Goal: Book appointment/travel/reservation

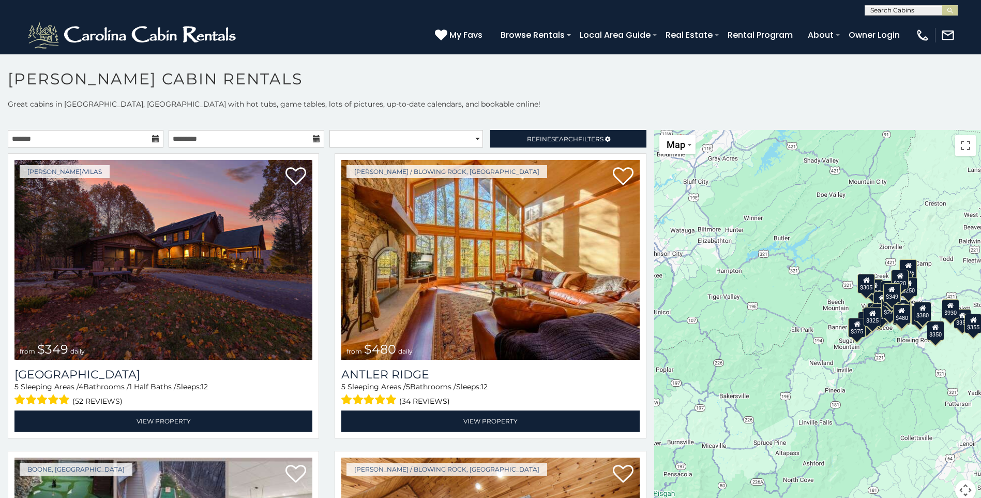
scroll to position [6, 0]
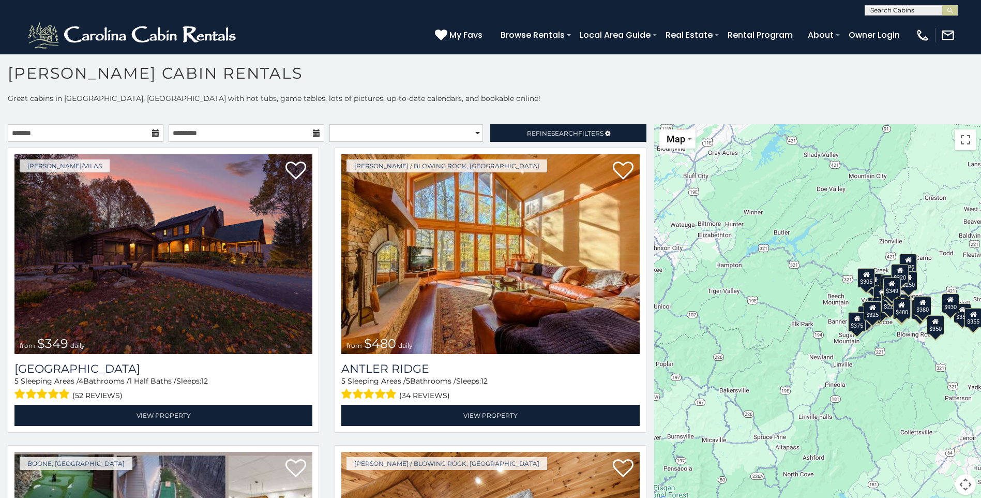
click at [887, 88] on h1 "[PERSON_NAME] Cabin Rentals" at bounding box center [490, 78] width 981 height 29
click at [893, 309] on div "$480" at bounding box center [902, 308] width 18 height 20
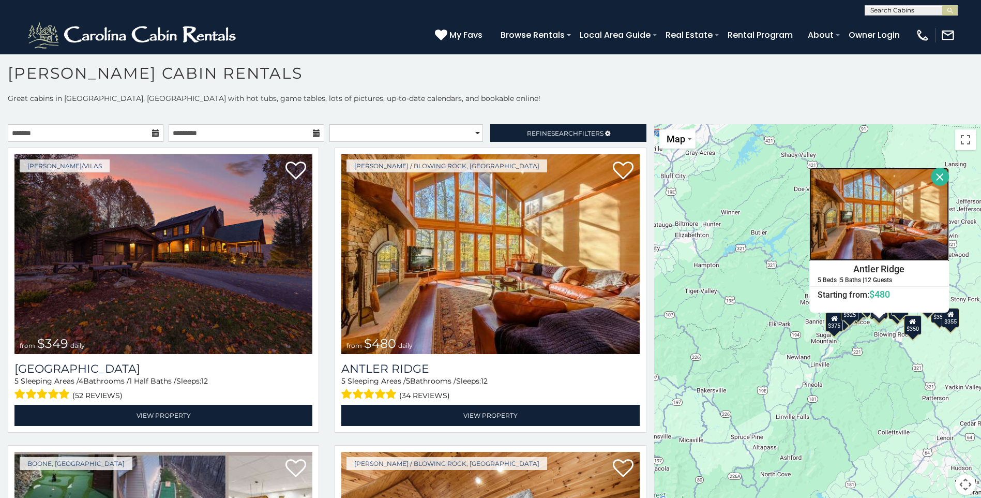
click at [907, 226] on img at bounding box center [880, 214] width 140 height 93
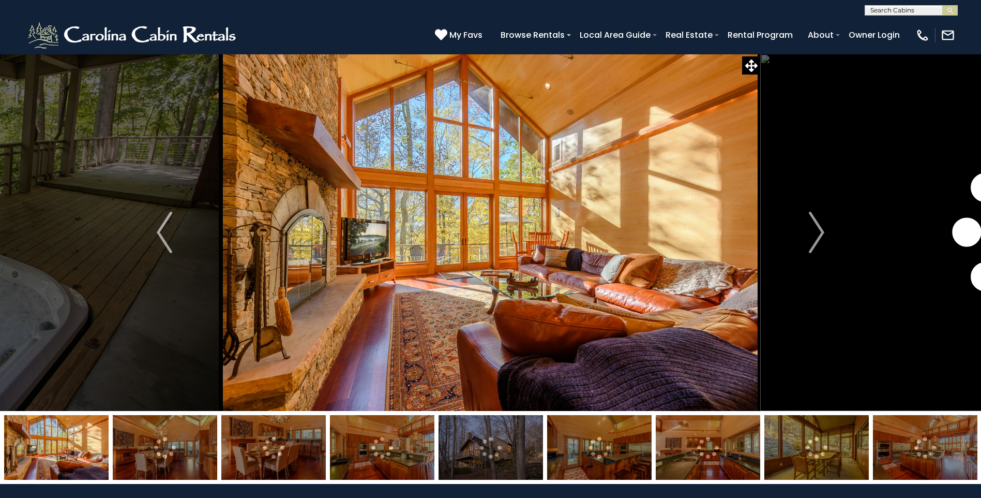
click at [514, 468] on img at bounding box center [491, 447] width 104 height 65
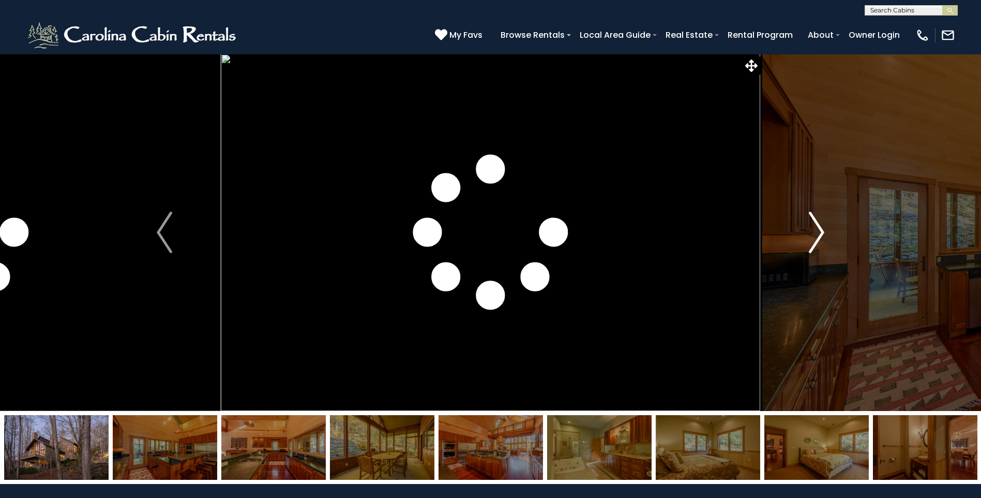
click at [814, 364] on button "Next" at bounding box center [816, 232] width 113 height 357
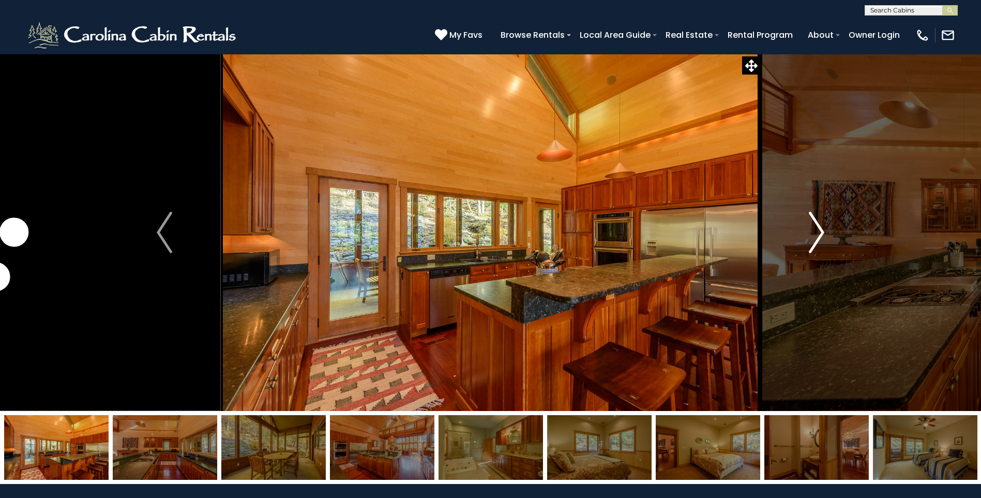
click at [814, 364] on button "Next" at bounding box center [816, 232] width 113 height 357
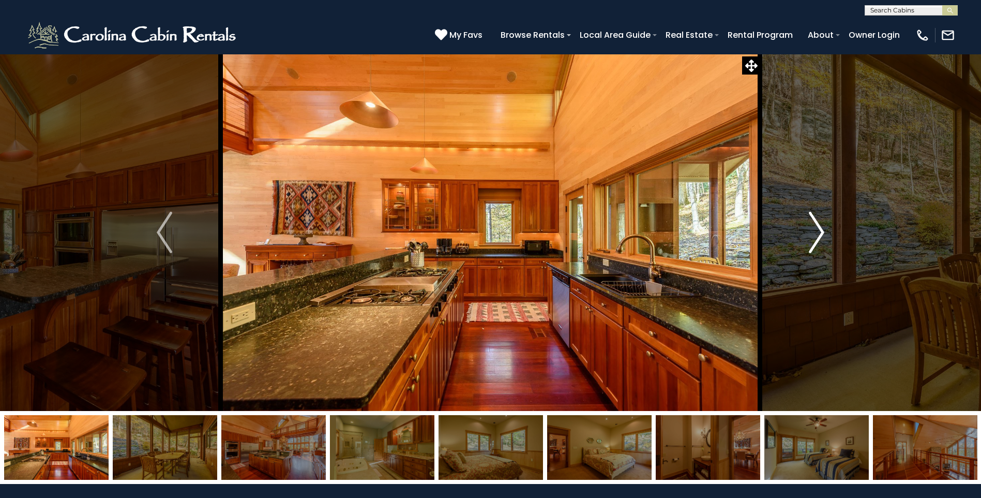
click at [814, 364] on button "Next" at bounding box center [816, 232] width 113 height 357
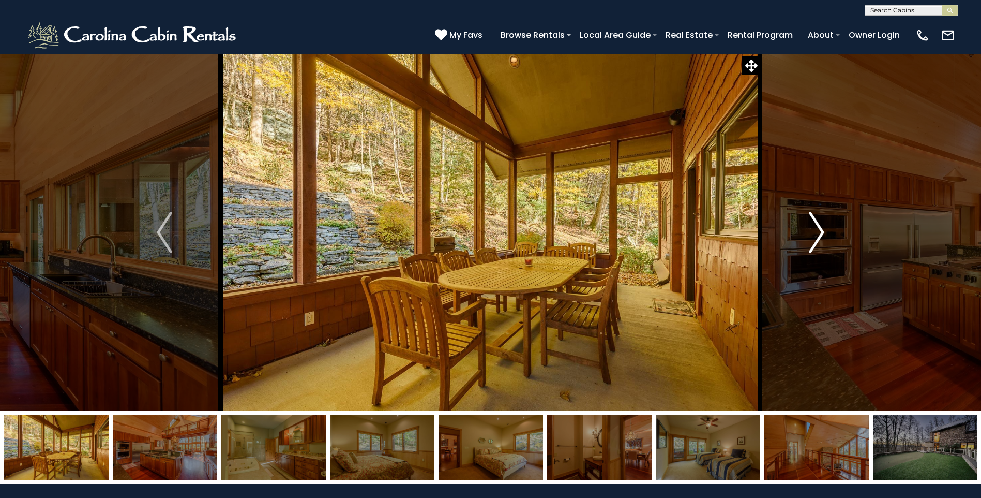
click at [814, 364] on button "Next" at bounding box center [816, 232] width 113 height 357
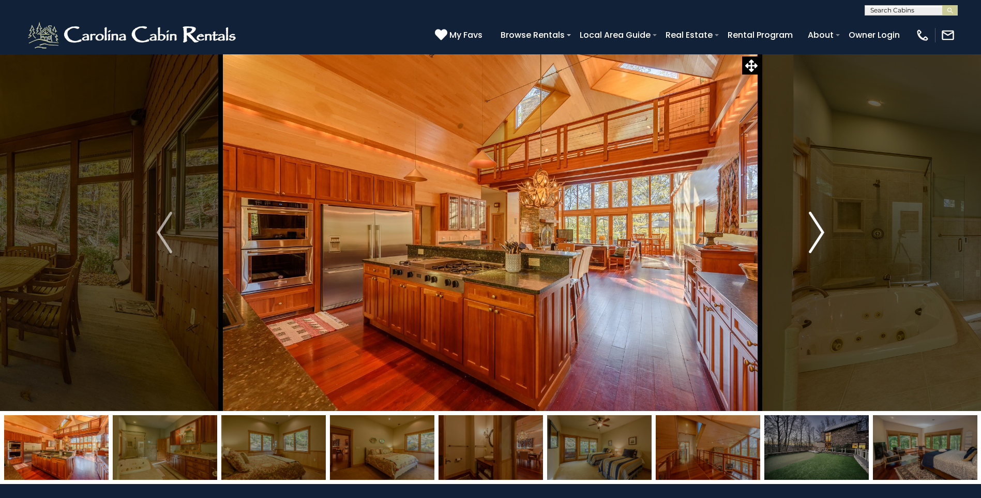
click at [814, 364] on button "Next" at bounding box center [816, 232] width 113 height 357
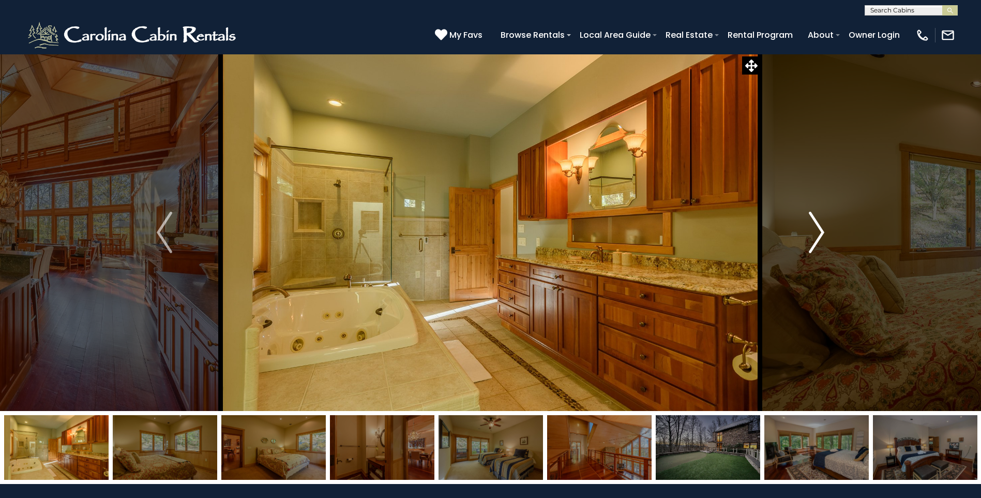
click at [812, 364] on button "Next" at bounding box center [816, 232] width 113 height 357
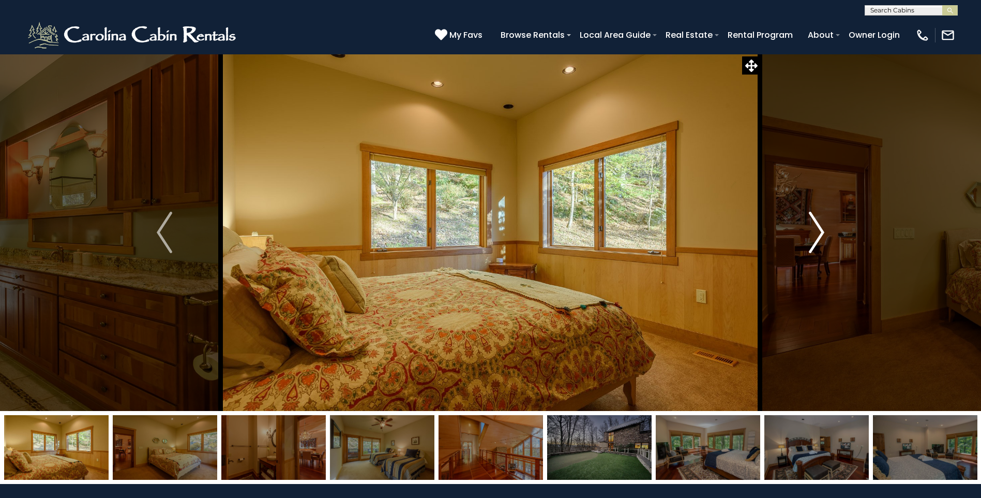
click at [812, 364] on button "Next" at bounding box center [816, 232] width 113 height 357
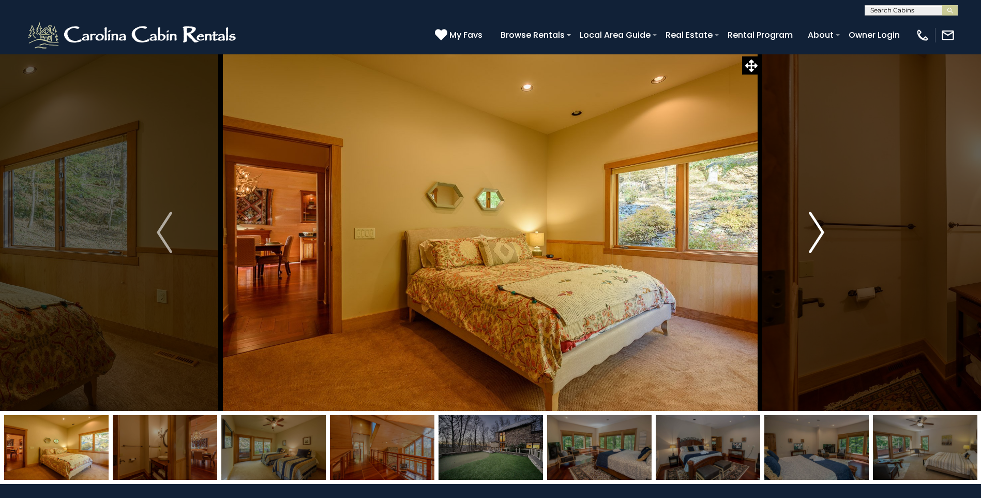
click at [811, 362] on button "Next" at bounding box center [816, 232] width 113 height 357
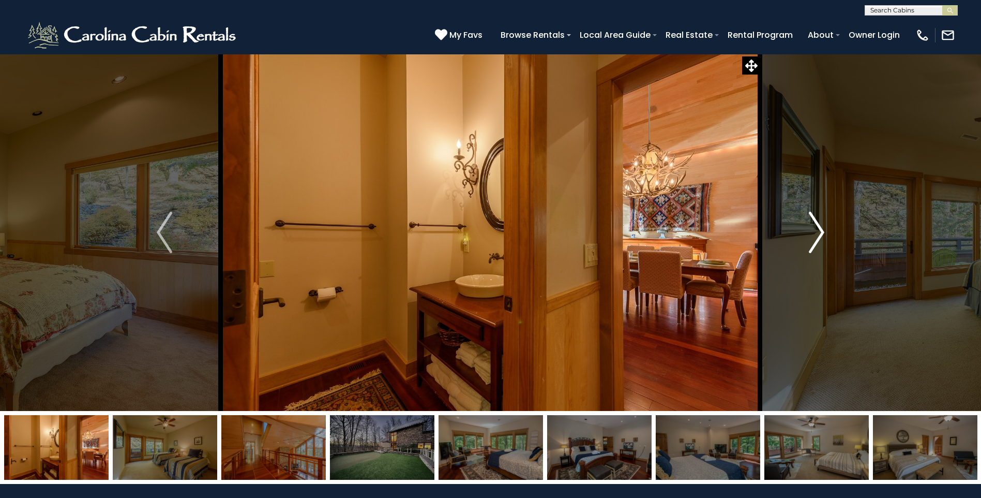
click at [811, 362] on button "Next" at bounding box center [816, 232] width 113 height 357
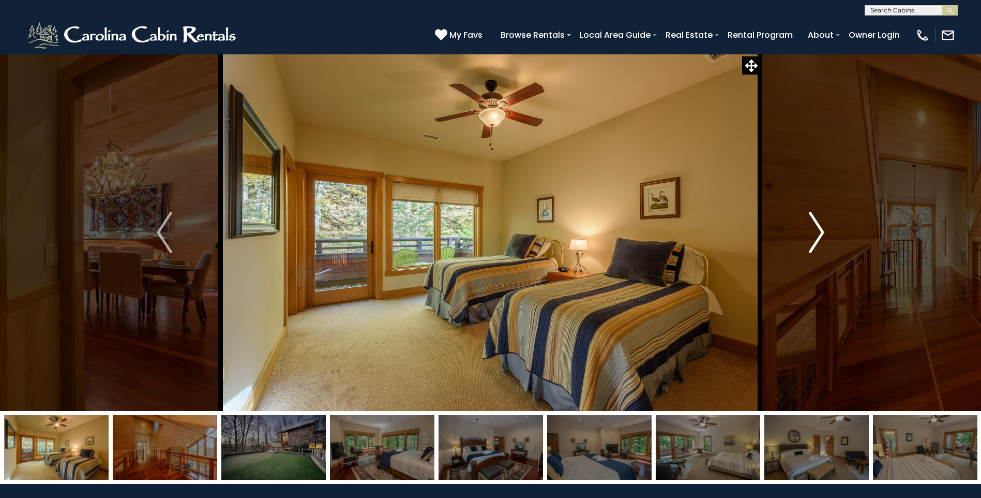
click at [811, 361] on button "Next" at bounding box center [816, 232] width 113 height 357
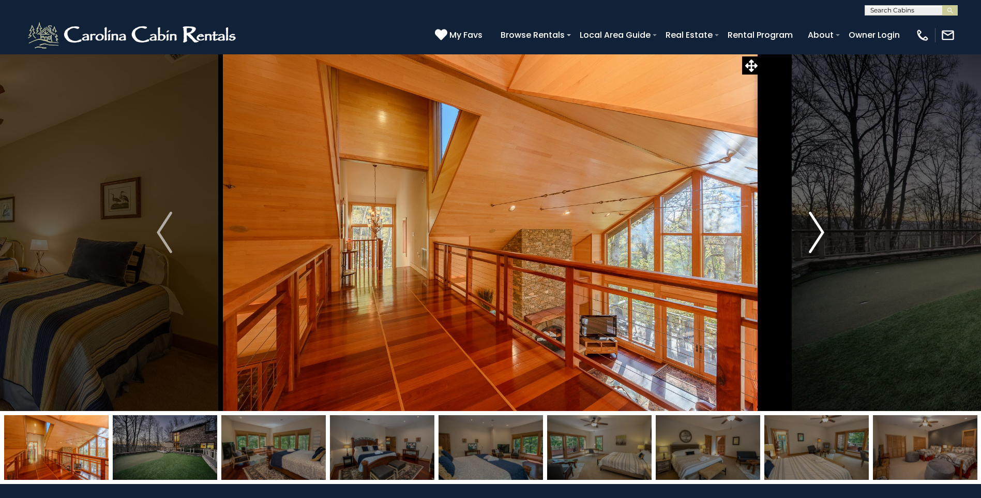
click at [811, 360] on button "Next" at bounding box center [816, 232] width 113 height 357
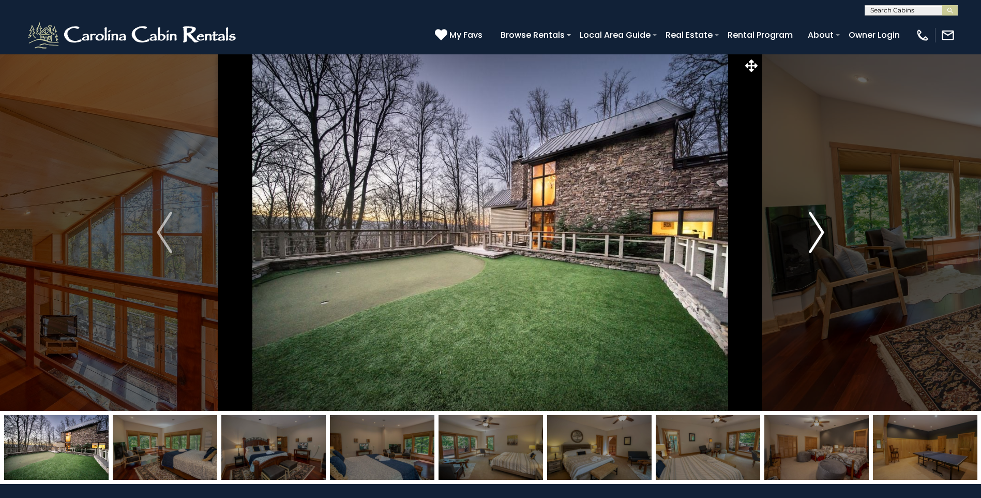
click at [811, 359] on button "Next" at bounding box center [816, 232] width 113 height 357
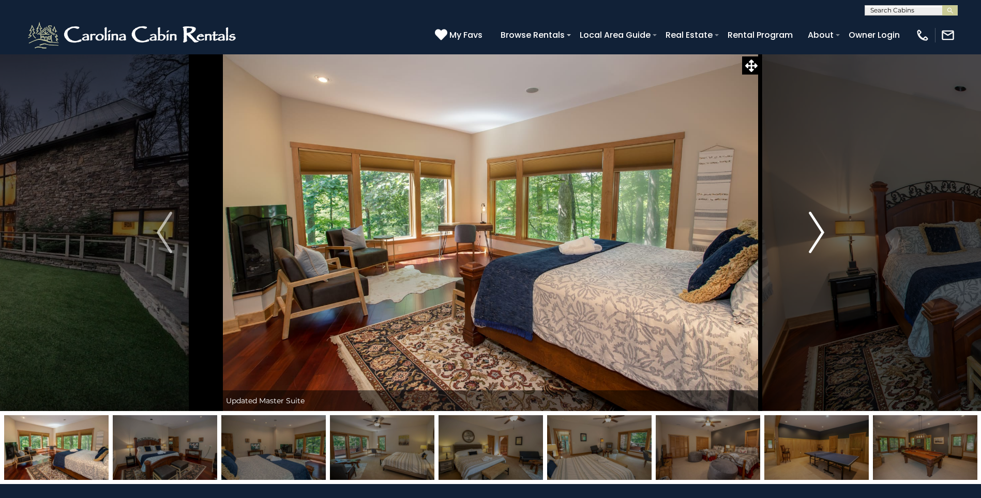
click at [811, 359] on button "Next" at bounding box center [816, 232] width 113 height 357
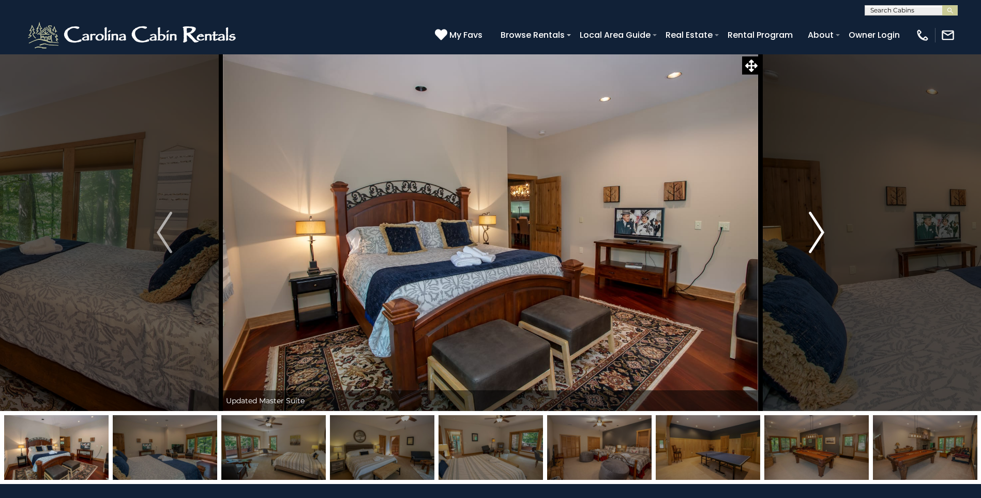
click at [811, 359] on button "Next" at bounding box center [816, 232] width 113 height 357
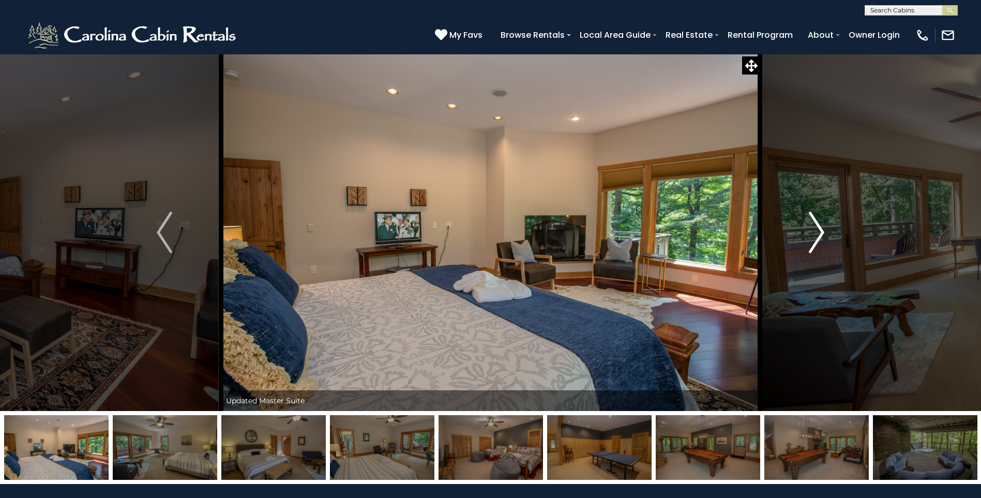
click at [811, 359] on button "Next" at bounding box center [816, 232] width 113 height 357
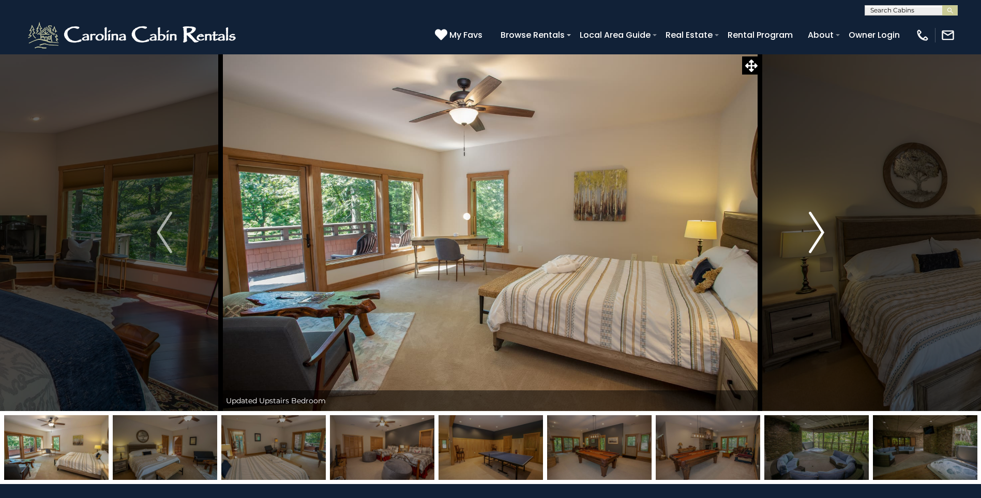
click at [811, 359] on button "Next" at bounding box center [816, 232] width 113 height 357
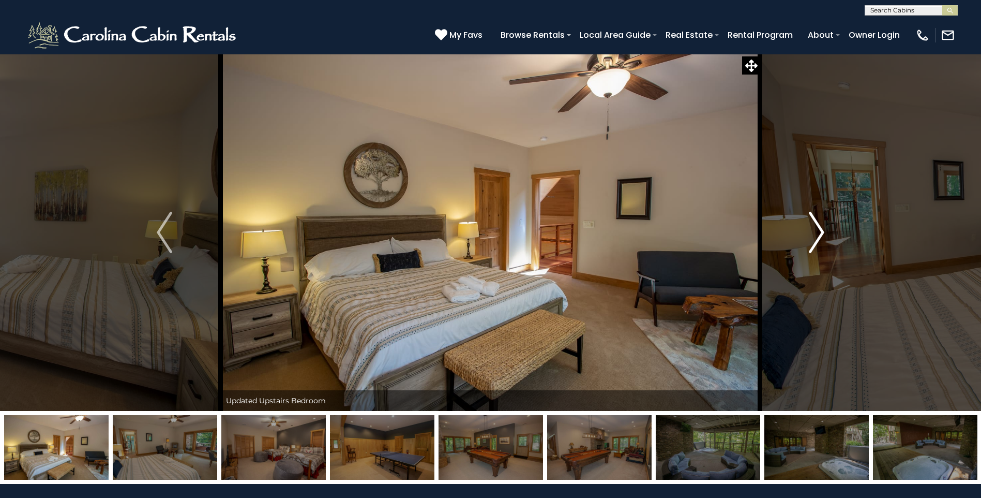
click at [811, 359] on button "Next" at bounding box center [816, 232] width 113 height 357
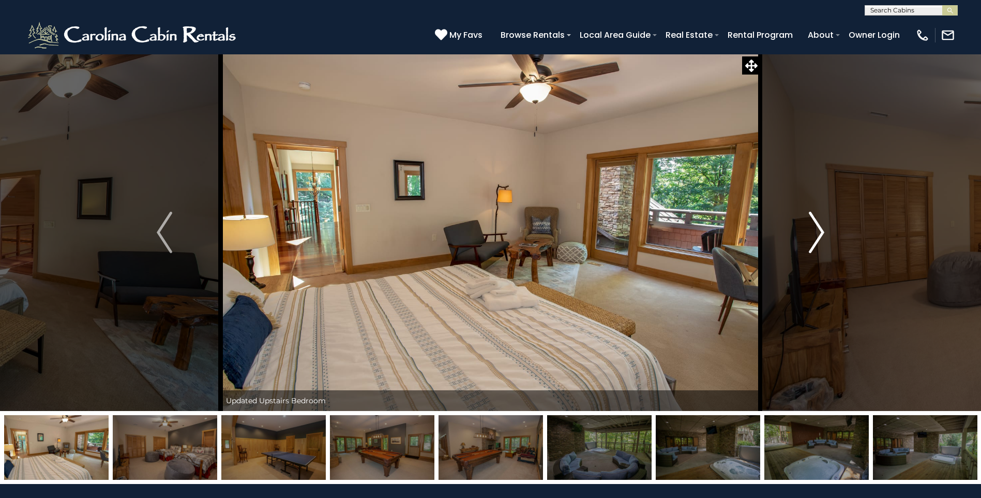
click at [811, 359] on button "Next" at bounding box center [816, 232] width 113 height 357
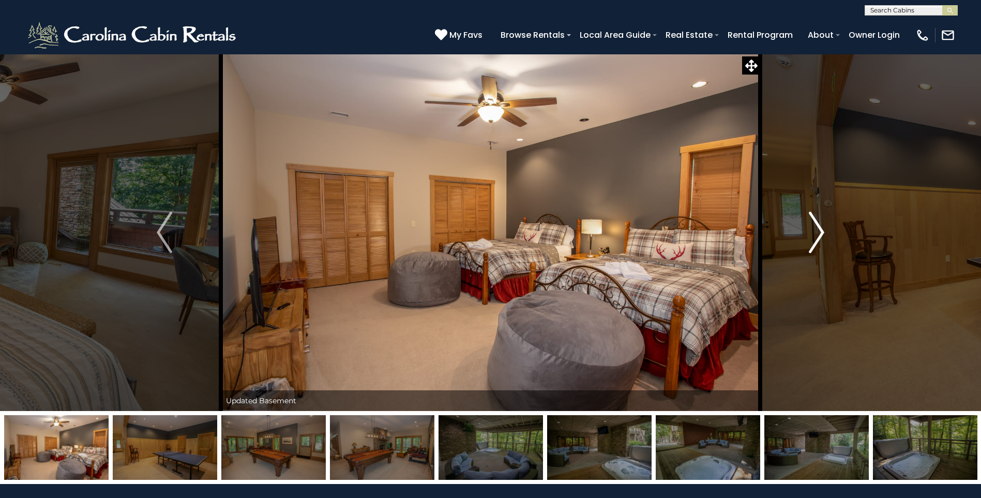
click at [811, 359] on button "Next" at bounding box center [816, 232] width 113 height 357
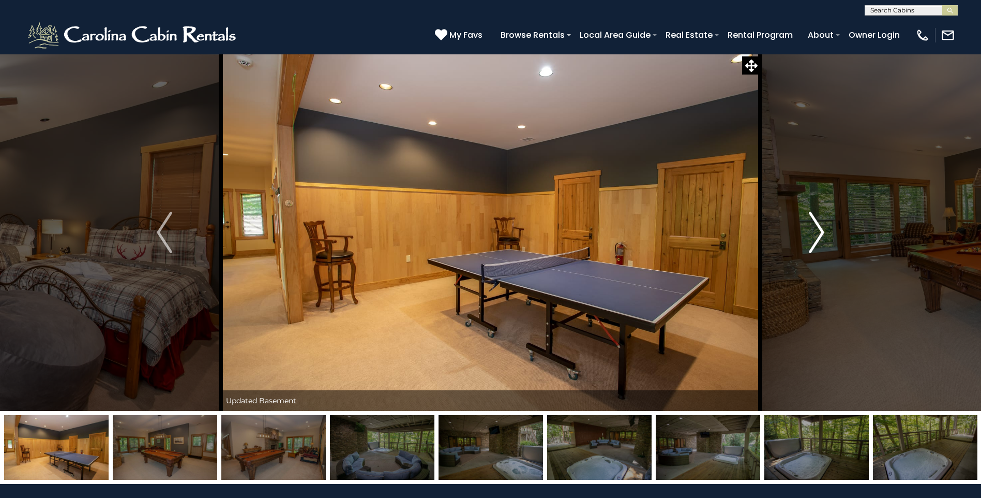
click at [811, 359] on button "Next" at bounding box center [816, 232] width 113 height 357
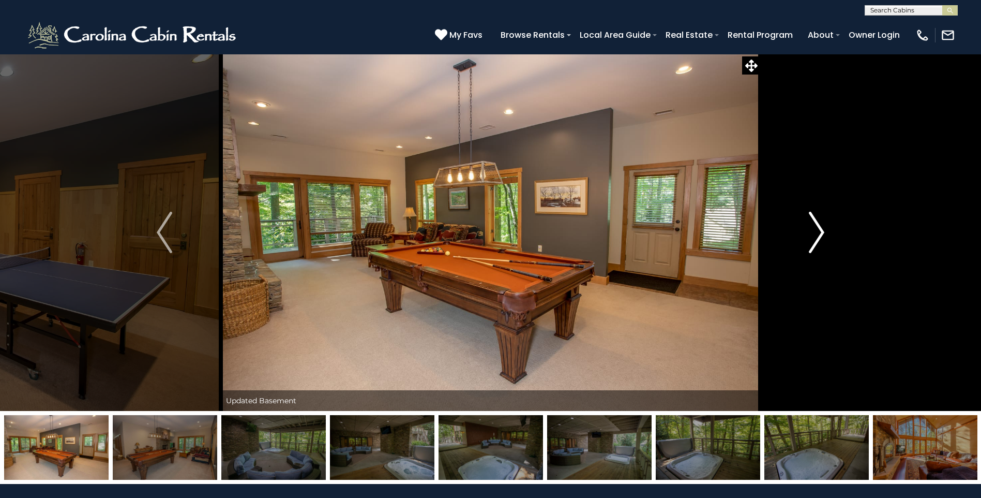
click at [811, 359] on button "Next" at bounding box center [816, 232] width 113 height 357
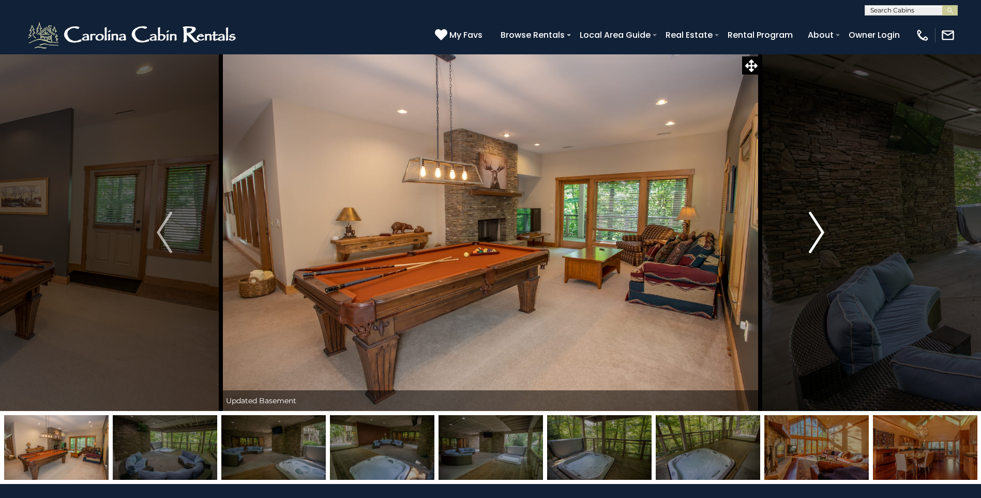
click at [811, 357] on button "Next" at bounding box center [816, 232] width 113 height 357
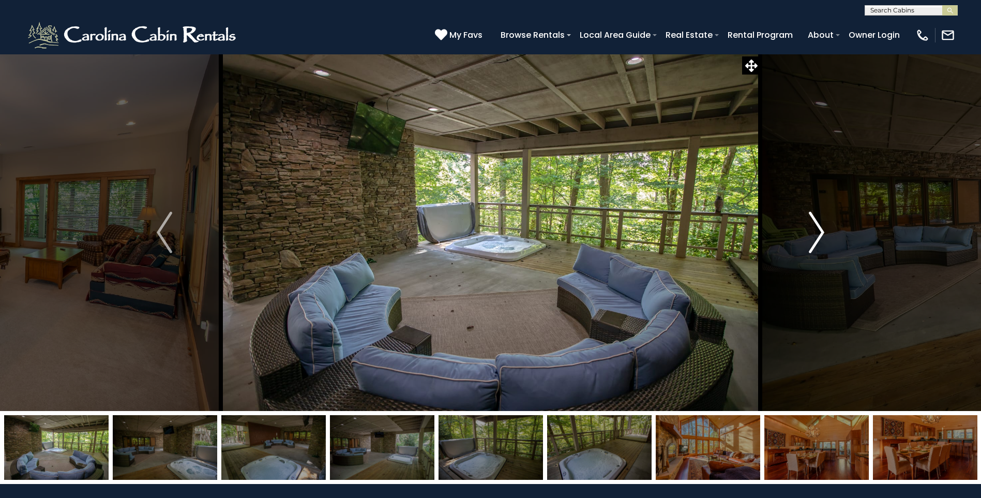
click at [811, 357] on button "Next" at bounding box center [816, 232] width 113 height 357
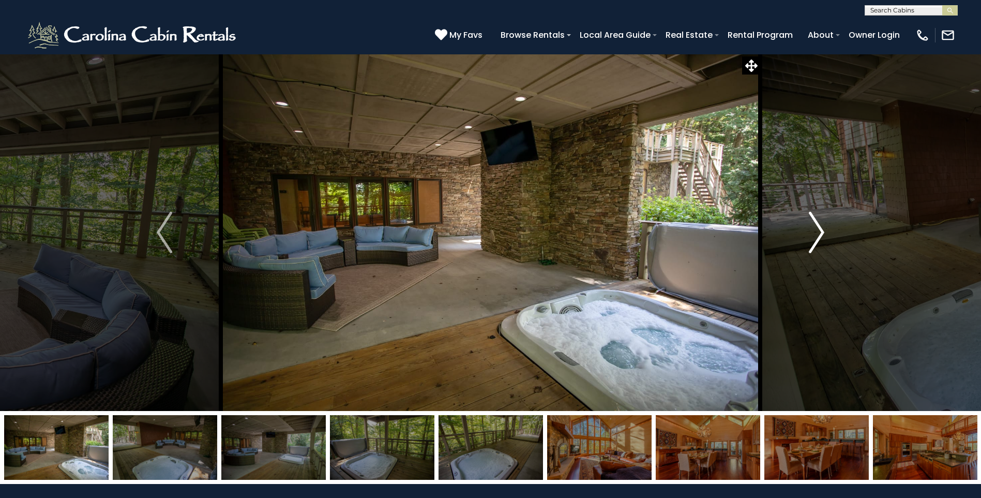
click at [811, 357] on button "Next" at bounding box center [816, 232] width 113 height 357
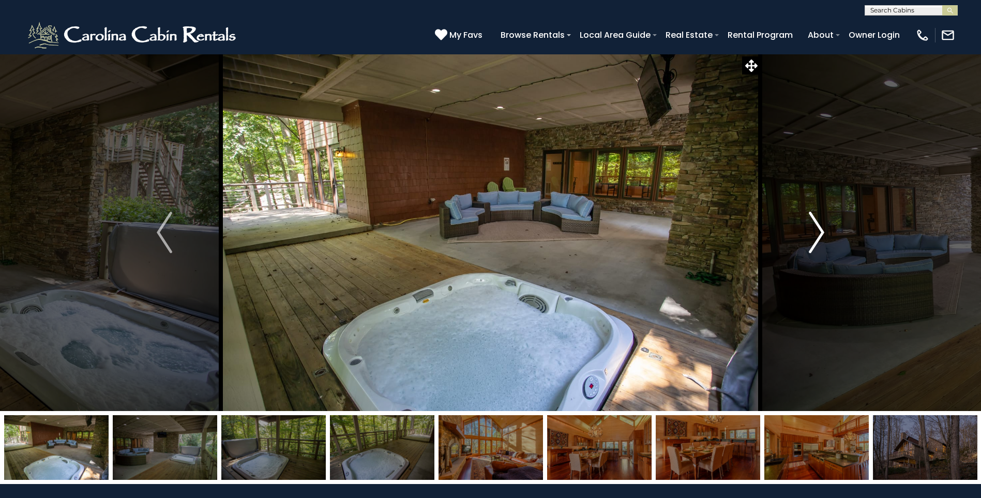
click at [811, 356] on button "Next" at bounding box center [816, 232] width 113 height 357
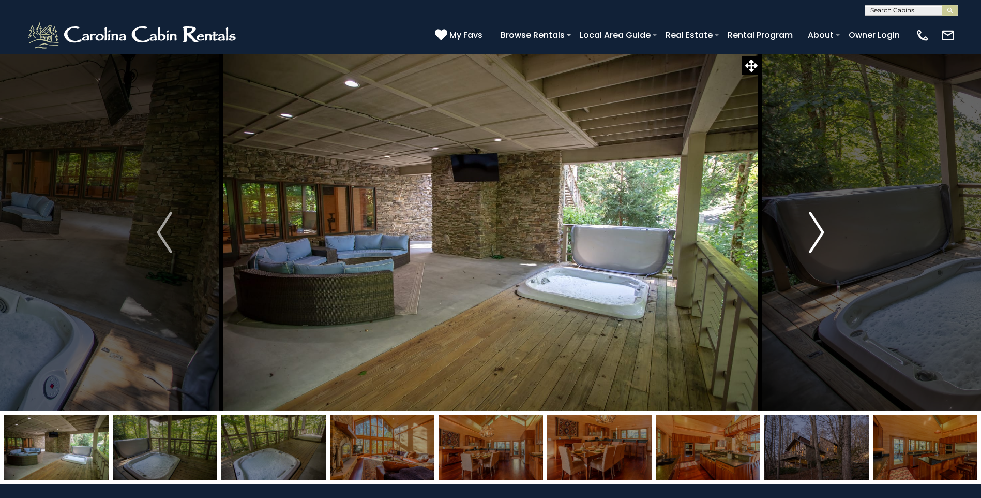
click at [811, 356] on button "Next" at bounding box center [816, 232] width 113 height 357
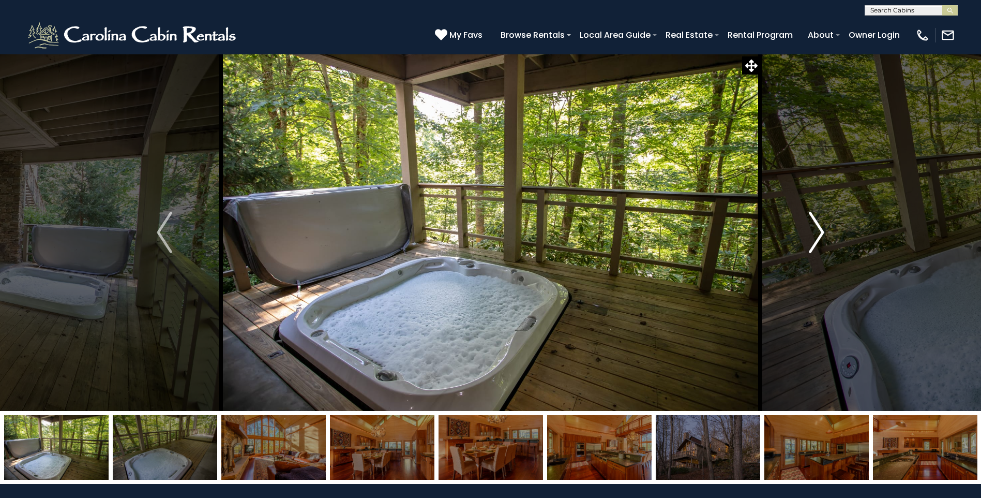
click at [811, 356] on button "Next" at bounding box center [816, 232] width 113 height 357
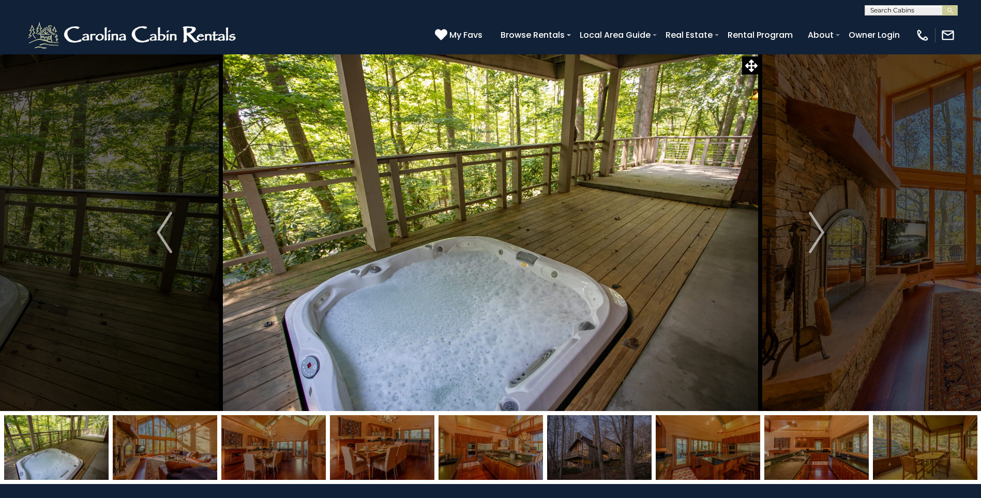
click at [857, 474] on img at bounding box center [817, 447] width 104 height 65
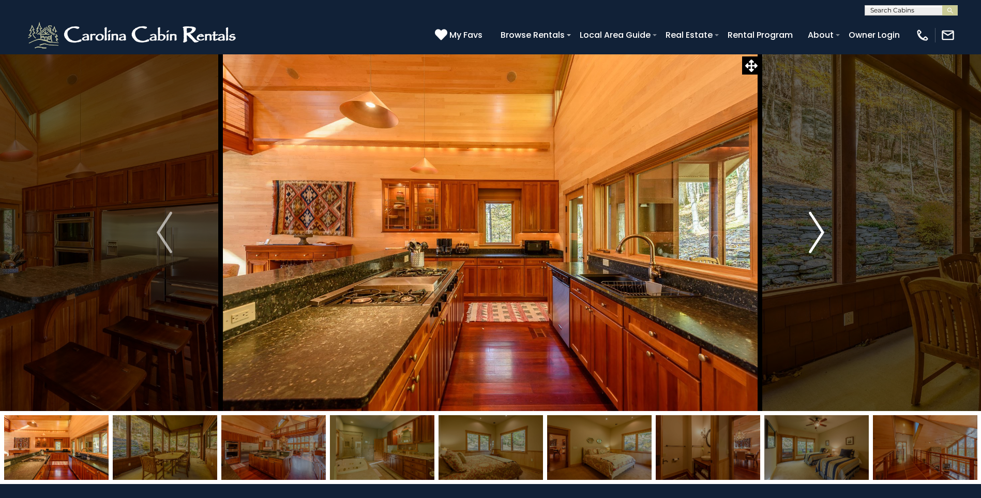
click at [808, 241] on button "Next" at bounding box center [816, 232] width 113 height 357
